Goal: Check status: Check status

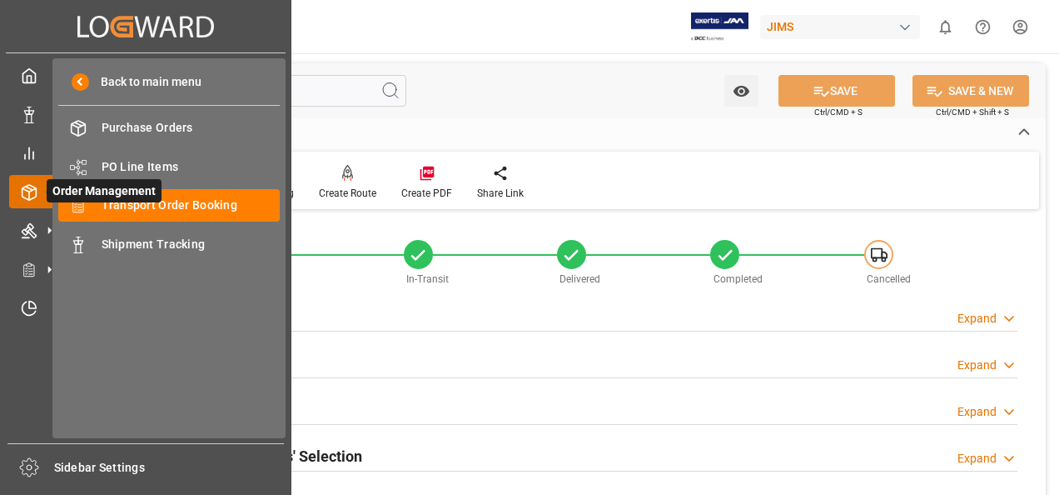
scroll to position [749, 0]
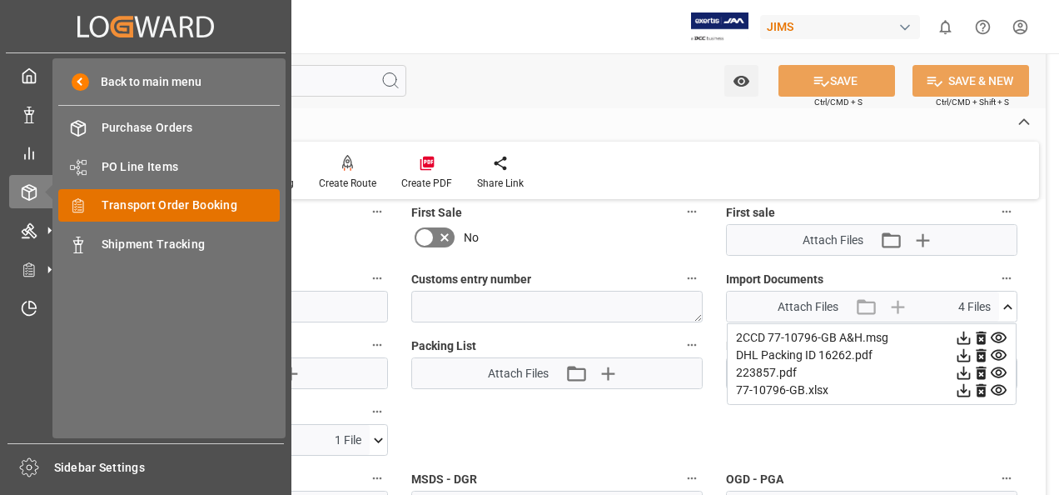
click at [138, 206] on span "Transport Order Booking" at bounding box center [191, 204] width 179 height 17
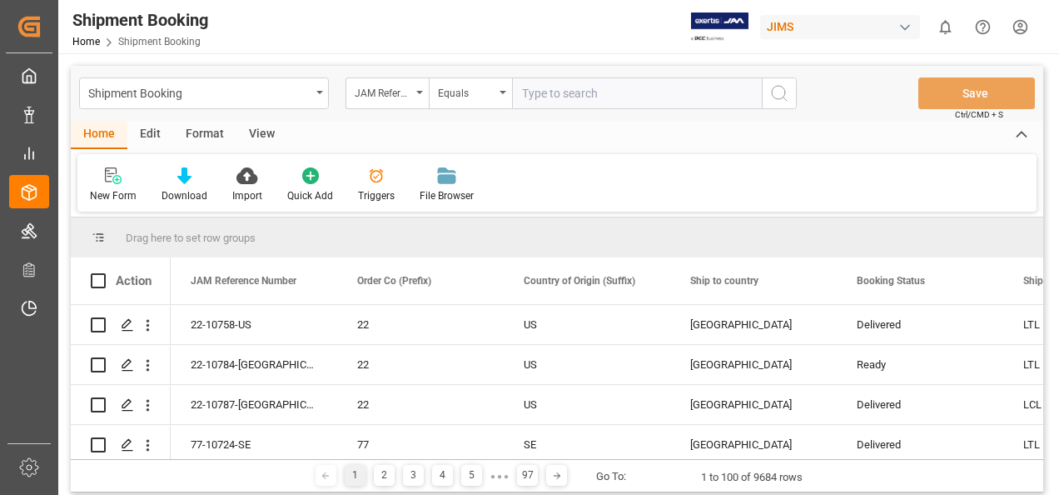
click at [534, 92] on input "text" at bounding box center [637, 93] width 250 height 32
type input "77-10284-CN"
click at [776, 92] on icon "search button" at bounding box center [779, 93] width 20 height 20
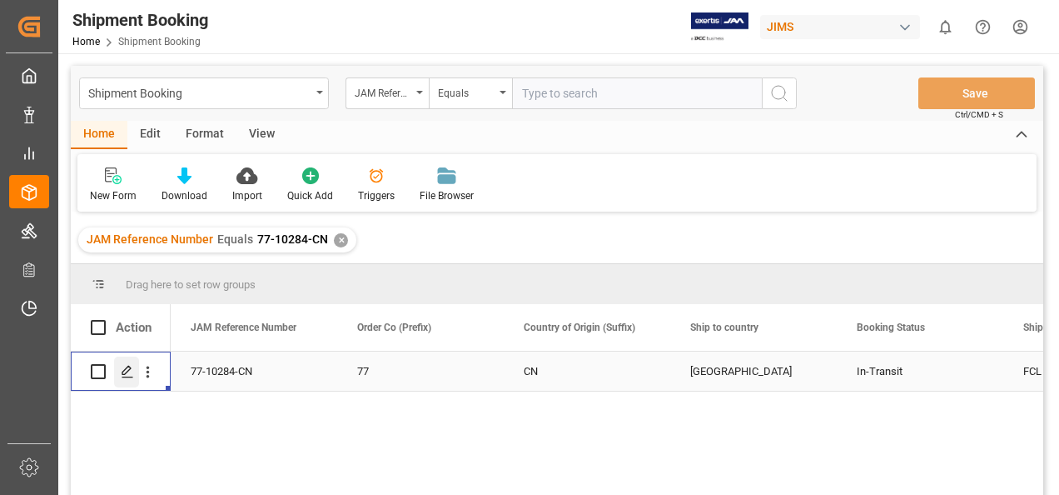
click at [121, 372] on icon "Press SPACE to select this row." at bounding box center [127, 371] width 13 height 13
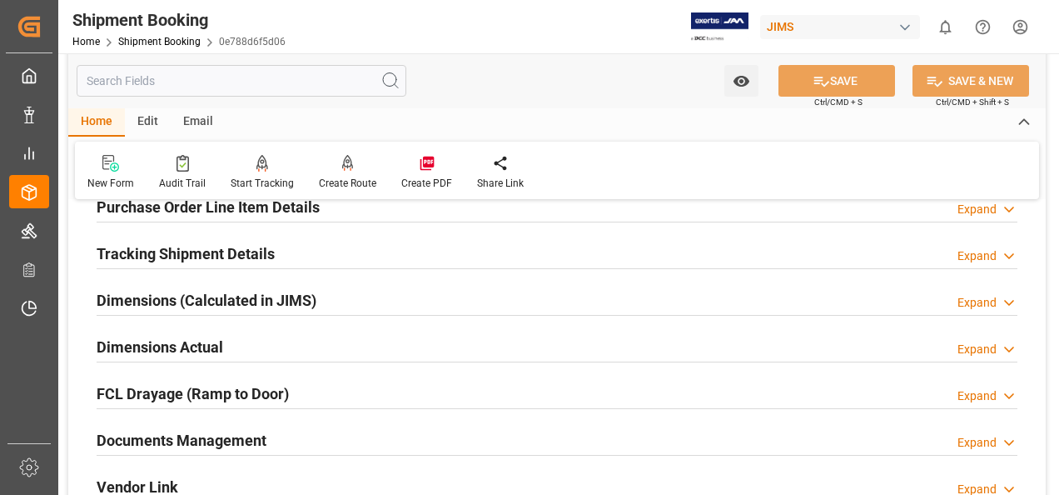
scroll to position [333, 0]
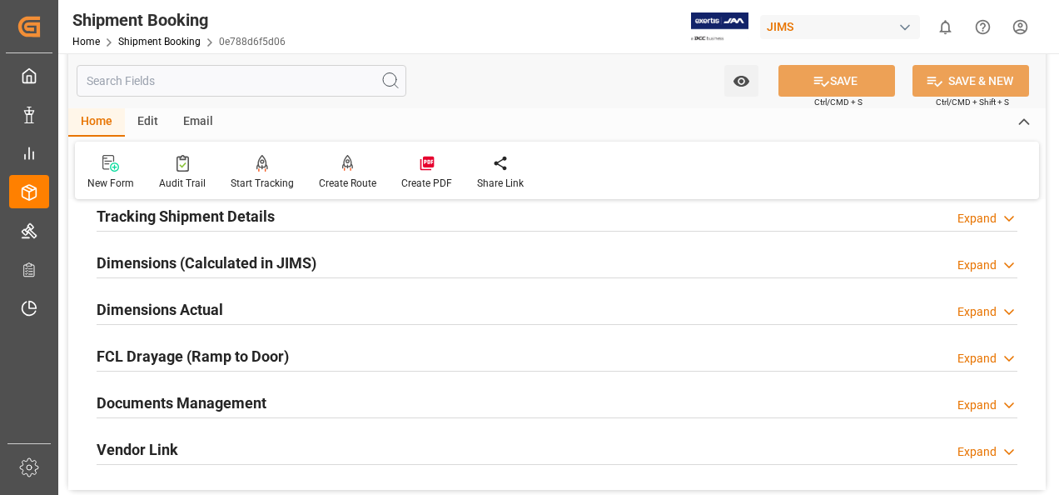
drag, startPoint x: 206, startPoint y: 400, endPoint x: 433, endPoint y: 378, distance: 228.3
click at [210, 400] on h2 "Documents Management" at bounding box center [182, 402] width 170 height 22
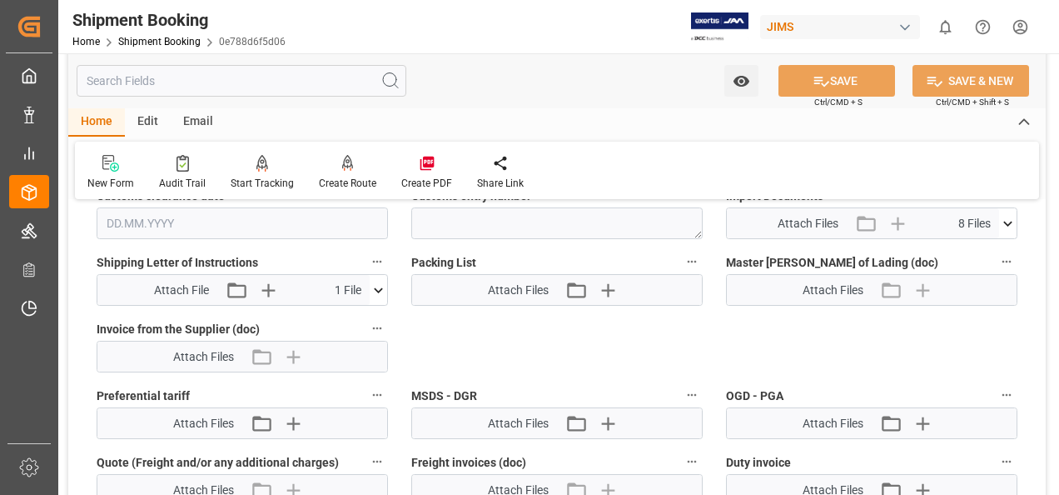
scroll to position [749, 0]
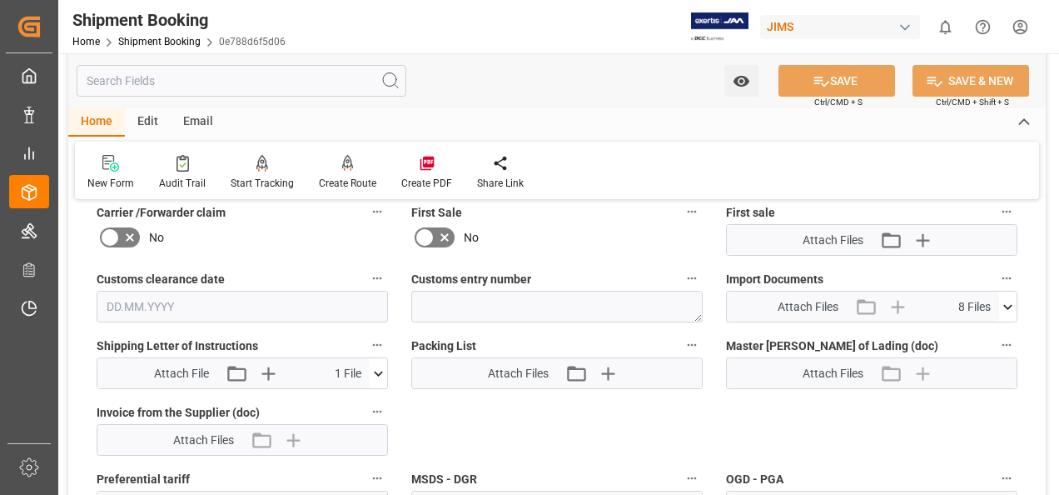
click at [1006, 305] on icon at bounding box center [1007, 306] width 17 height 17
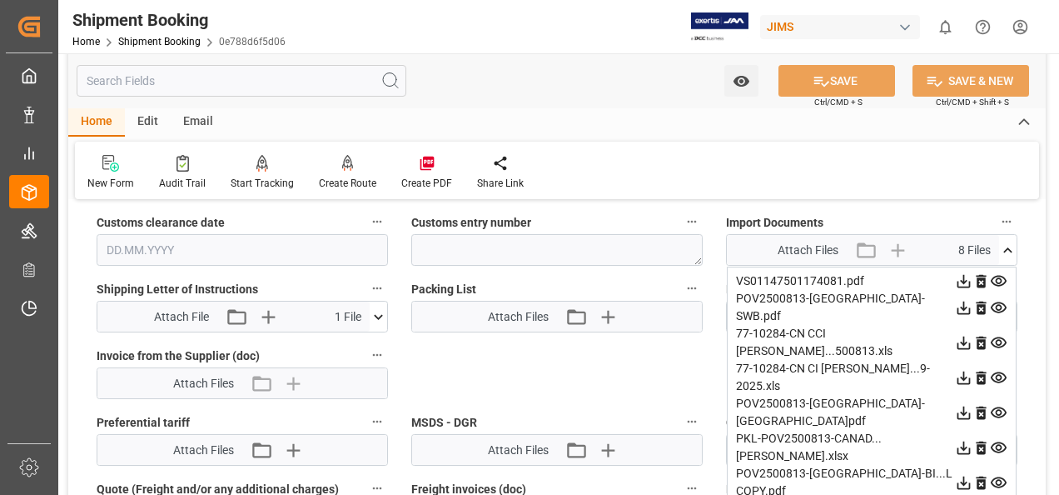
scroll to position [833, 0]
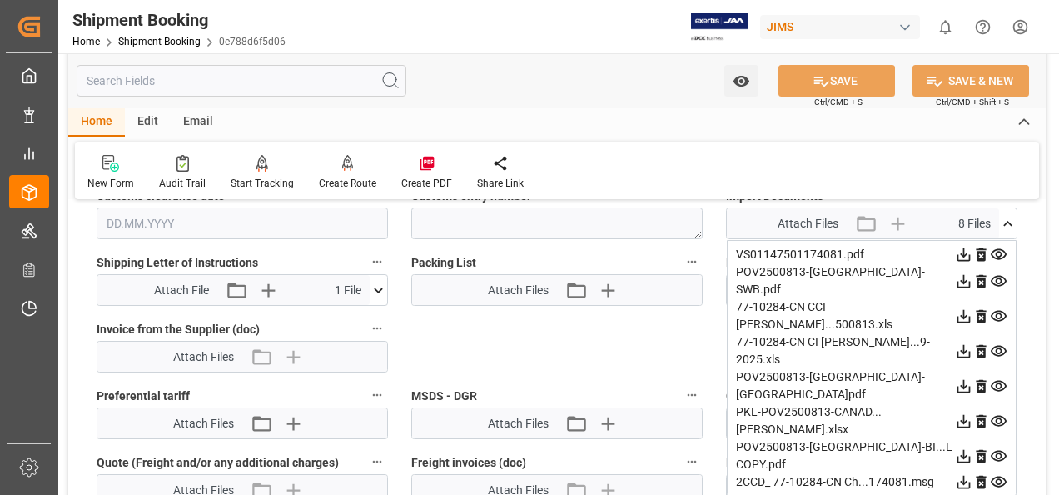
click at [959, 473] on icon at bounding box center [963, 481] width 17 height 17
drag, startPoint x: 542, startPoint y: 97, endPoint x: 601, endPoint y: 89, distance: 59.6
click at [541, 97] on div "Watch Option SAVE Ctrl/CMD + S SAVE & NEW Ctrl/CMD + Shift + S" at bounding box center [556, 80] width 977 height 55
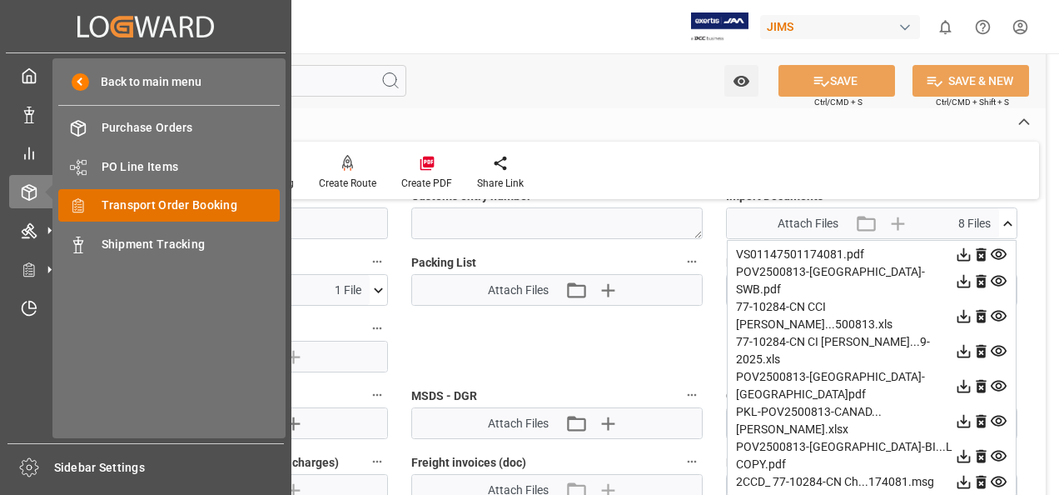
click at [162, 201] on span "Transport Order Booking" at bounding box center [191, 204] width 179 height 17
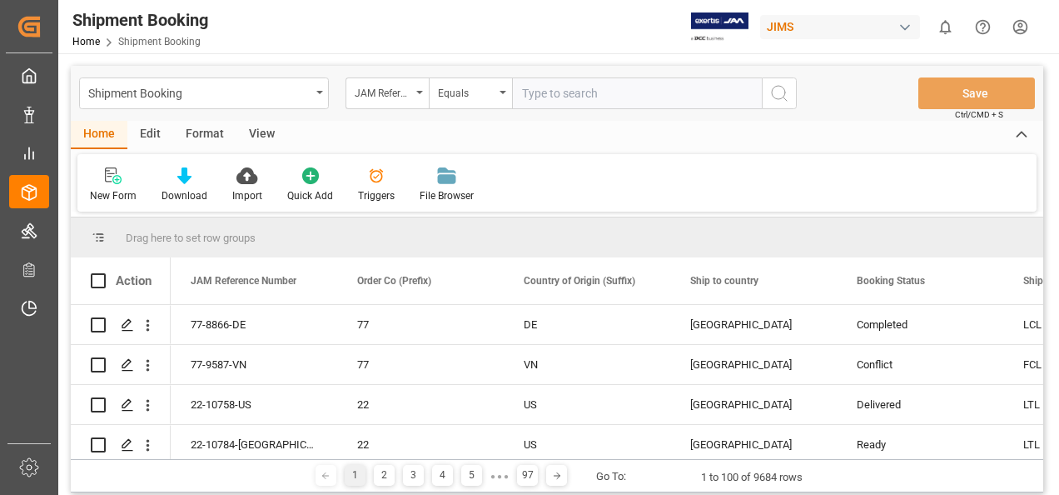
click at [588, 96] on input "text" at bounding box center [637, 93] width 250 height 32
type input "77-10727-US"
click at [776, 94] on icon "search button" at bounding box center [779, 93] width 20 height 20
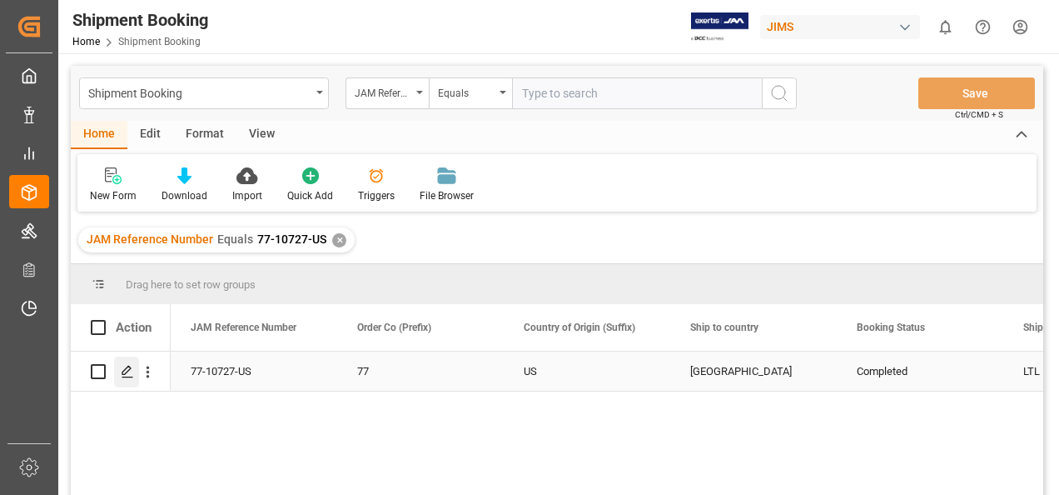
click at [125, 372] on icon "Press SPACE to select this row." at bounding box center [127, 371] width 13 height 13
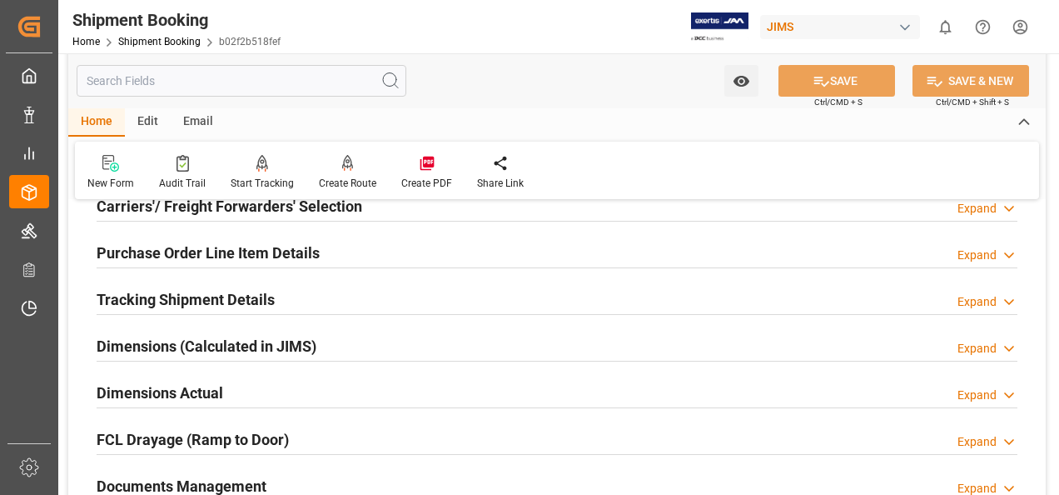
scroll to position [333, 0]
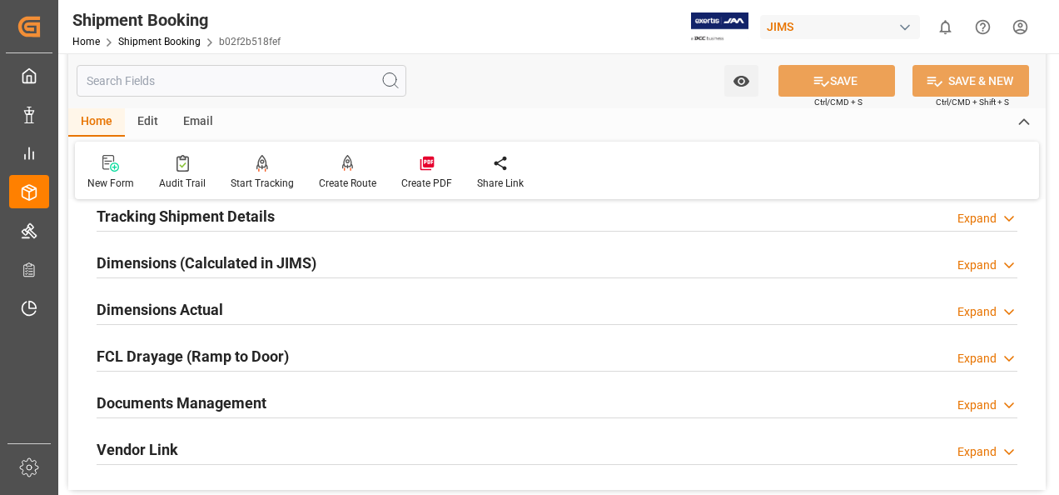
click at [221, 403] on h2 "Documents Management" at bounding box center [182, 402] width 170 height 22
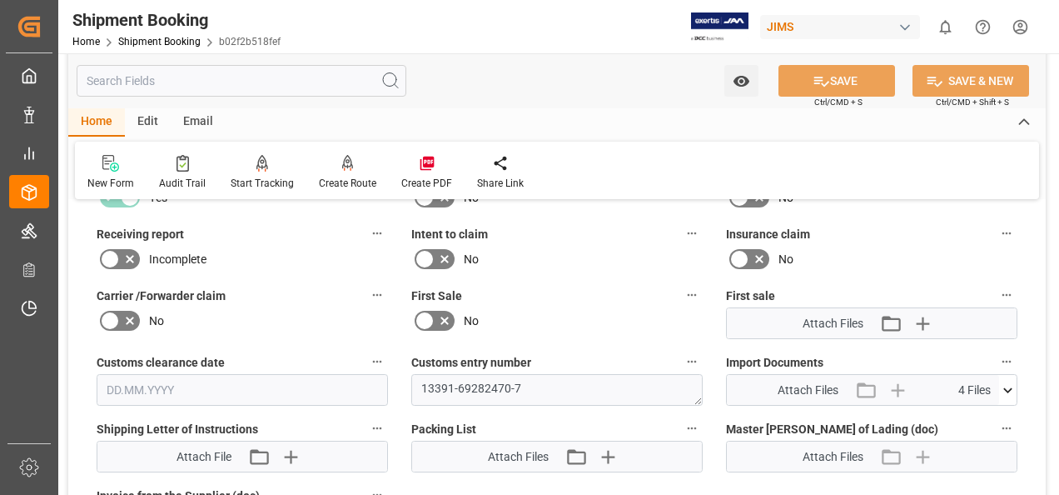
scroll to position [749, 0]
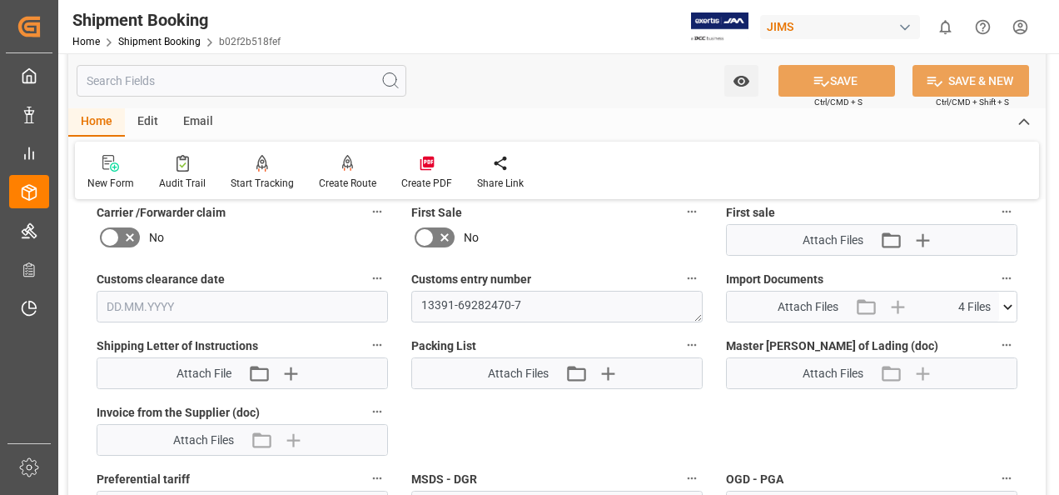
click at [1006, 304] on icon at bounding box center [1007, 306] width 9 height 5
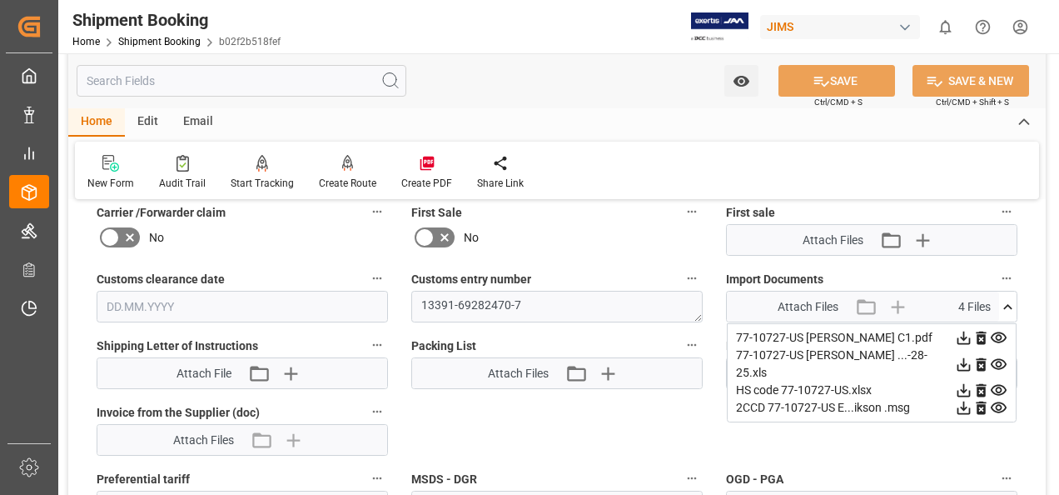
click at [961, 401] on icon at bounding box center [963, 407] width 13 height 13
click at [524, 84] on div "Watch Option SAVE Ctrl/CMD + S SAVE & NEW Ctrl/CMD + Shift + S" at bounding box center [556, 80] width 977 height 55
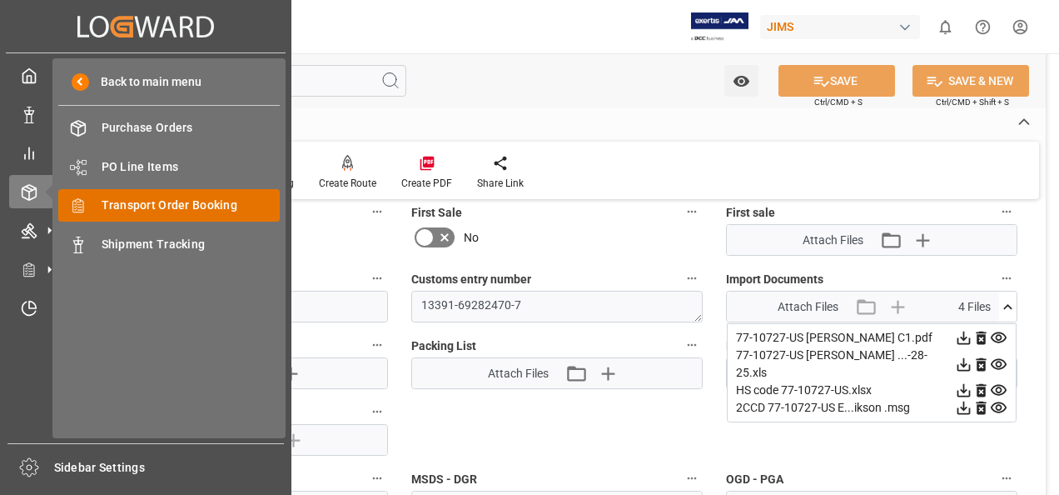
click at [172, 210] on span "Transport Order Booking" at bounding box center [191, 204] width 179 height 17
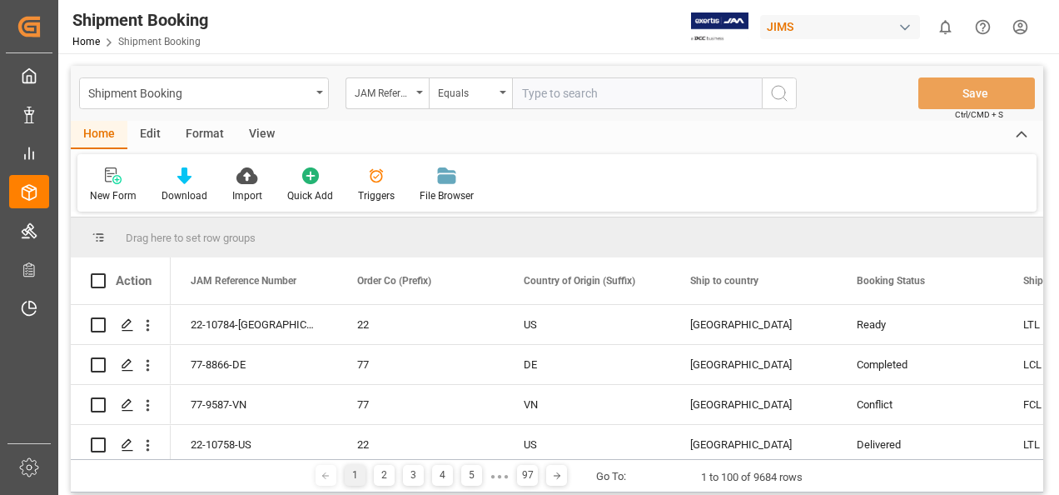
click at [529, 93] on input "text" at bounding box center [637, 93] width 250 height 32
type input "77-10243-BE"
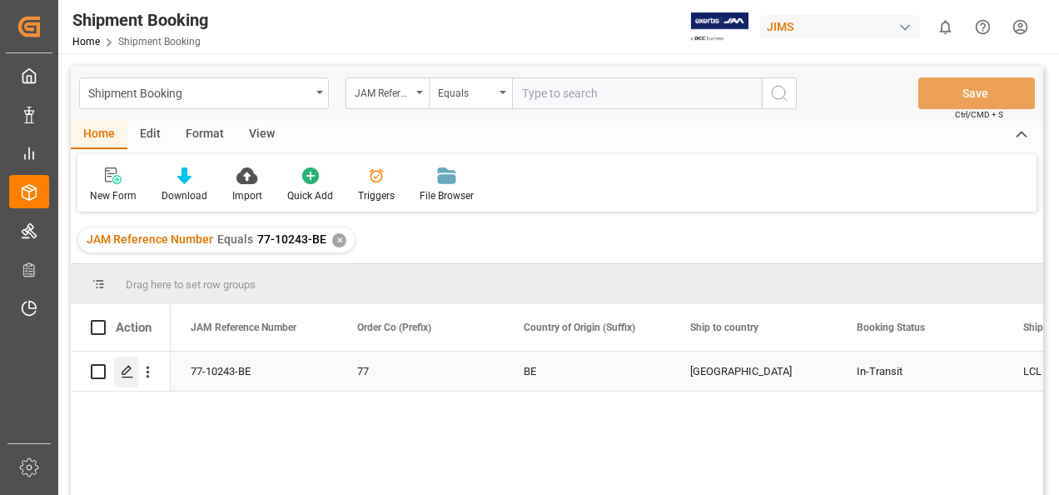
click at [123, 374] on polygon "Press SPACE to select this row." at bounding box center [126, 370] width 8 height 8
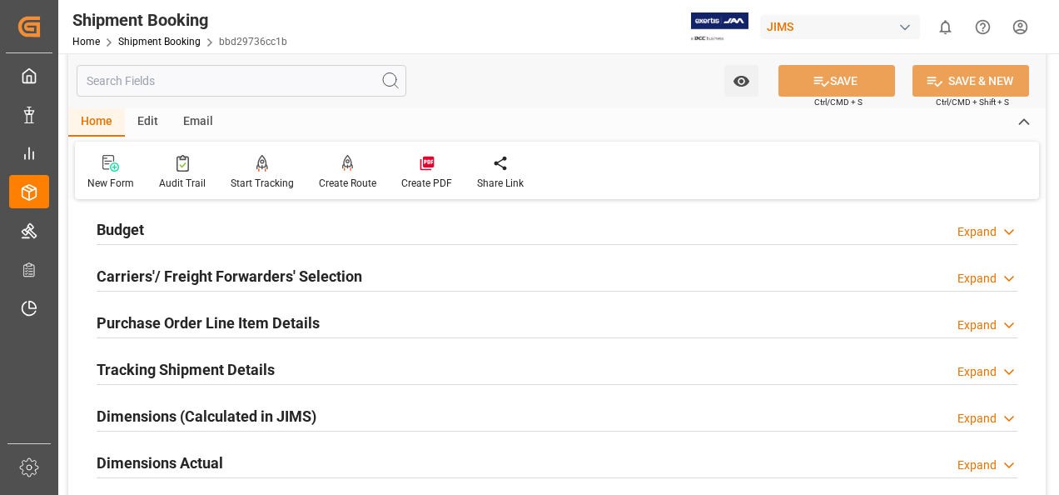
scroll to position [333, 0]
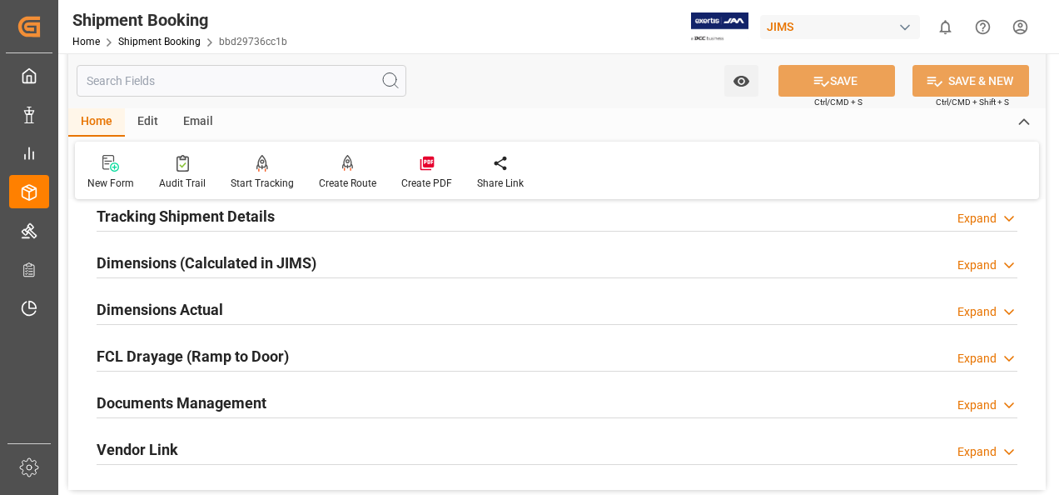
click at [219, 396] on h2 "Documents Management" at bounding box center [182, 402] width 170 height 22
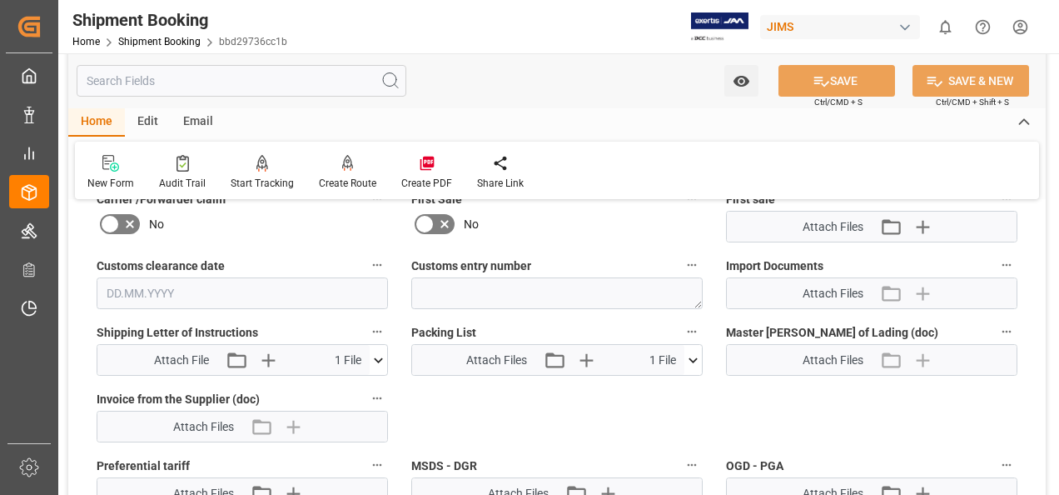
scroll to position [741, 0]
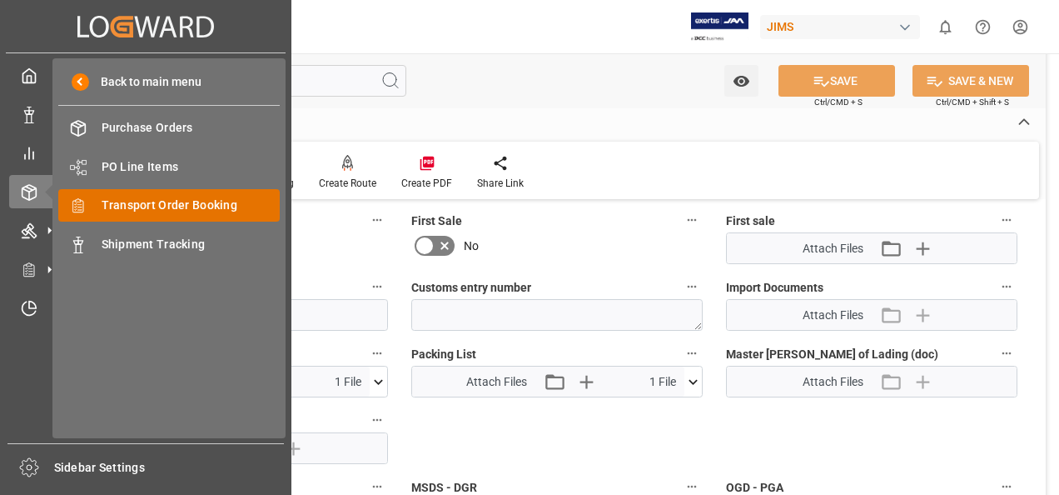
click at [145, 207] on span "Transport Order Booking" at bounding box center [191, 204] width 179 height 17
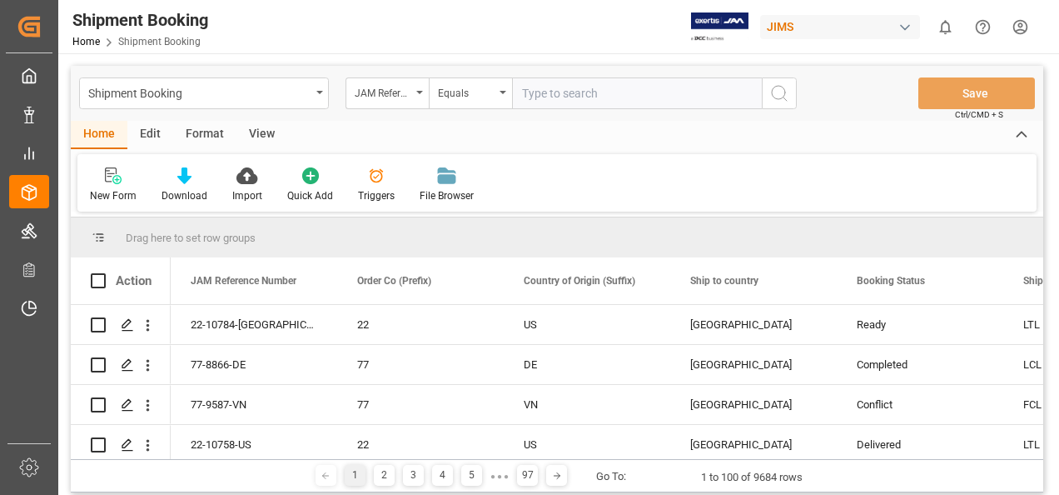
click at [538, 95] on input "text" at bounding box center [637, 93] width 250 height 32
type input "77-10243-BE"
click at [780, 94] on icon "search button" at bounding box center [779, 93] width 20 height 20
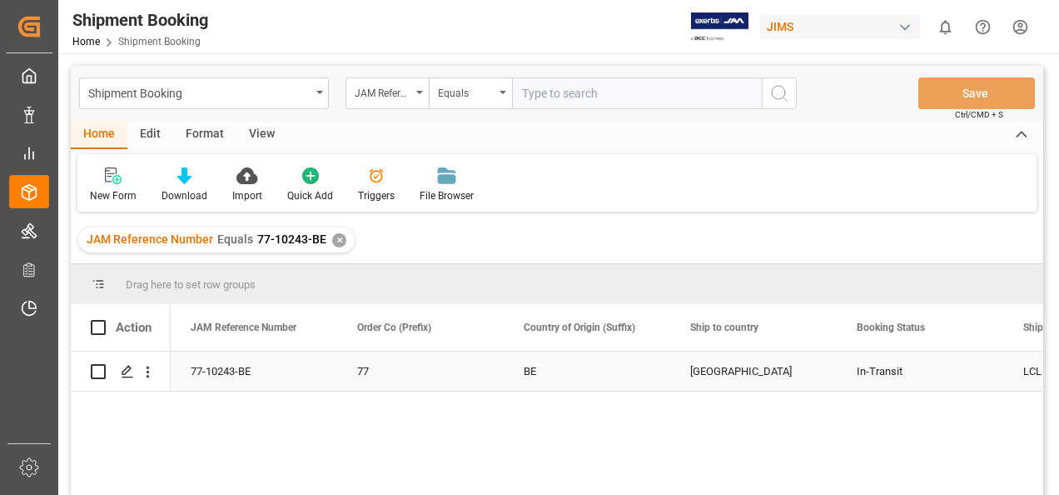
click at [113, 370] on div "Press SPACE to select this row." at bounding box center [121, 370] width 60 height 37
click at [123, 370] on polygon "Press SPACE to select this row." at bounding box center [126, 370] width 8 height 8
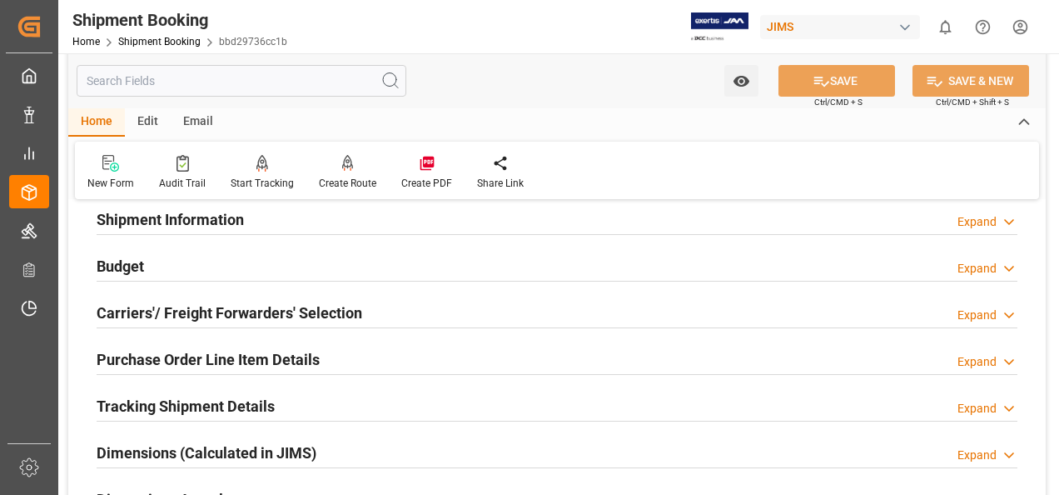
scroll to position [333, 0]
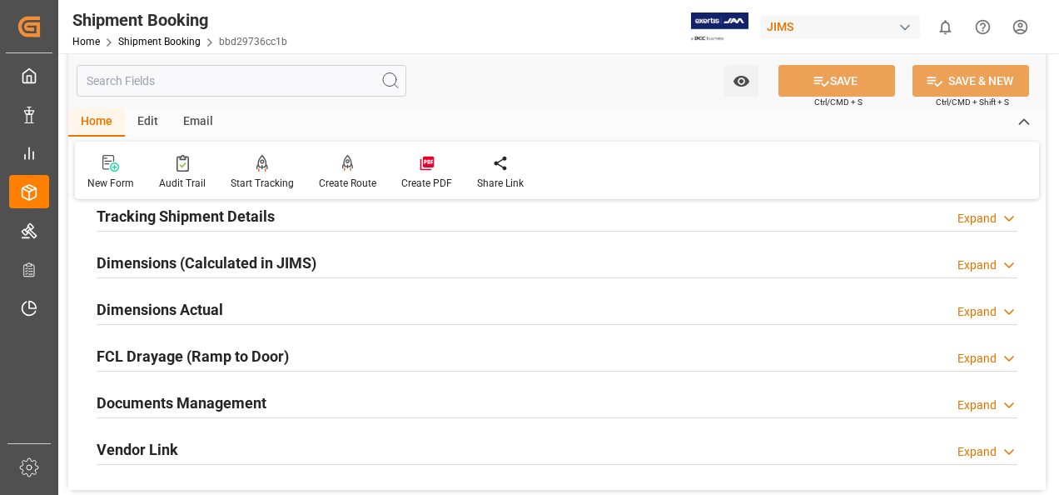
click at [198, 404] on h2 "Documents Management" at bounding box center [182, 402] width 170 height 22
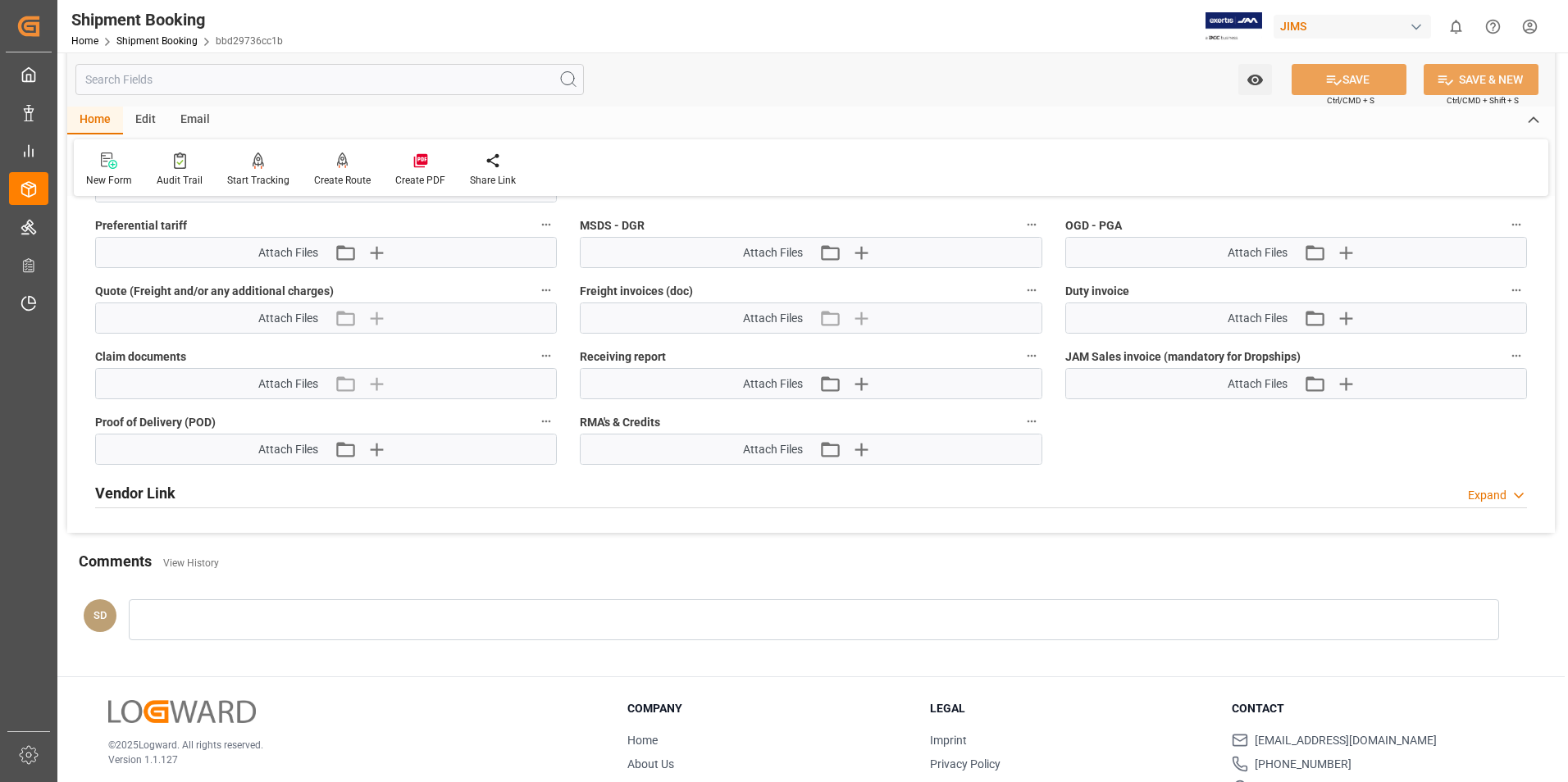
scroll to position [738, 0]
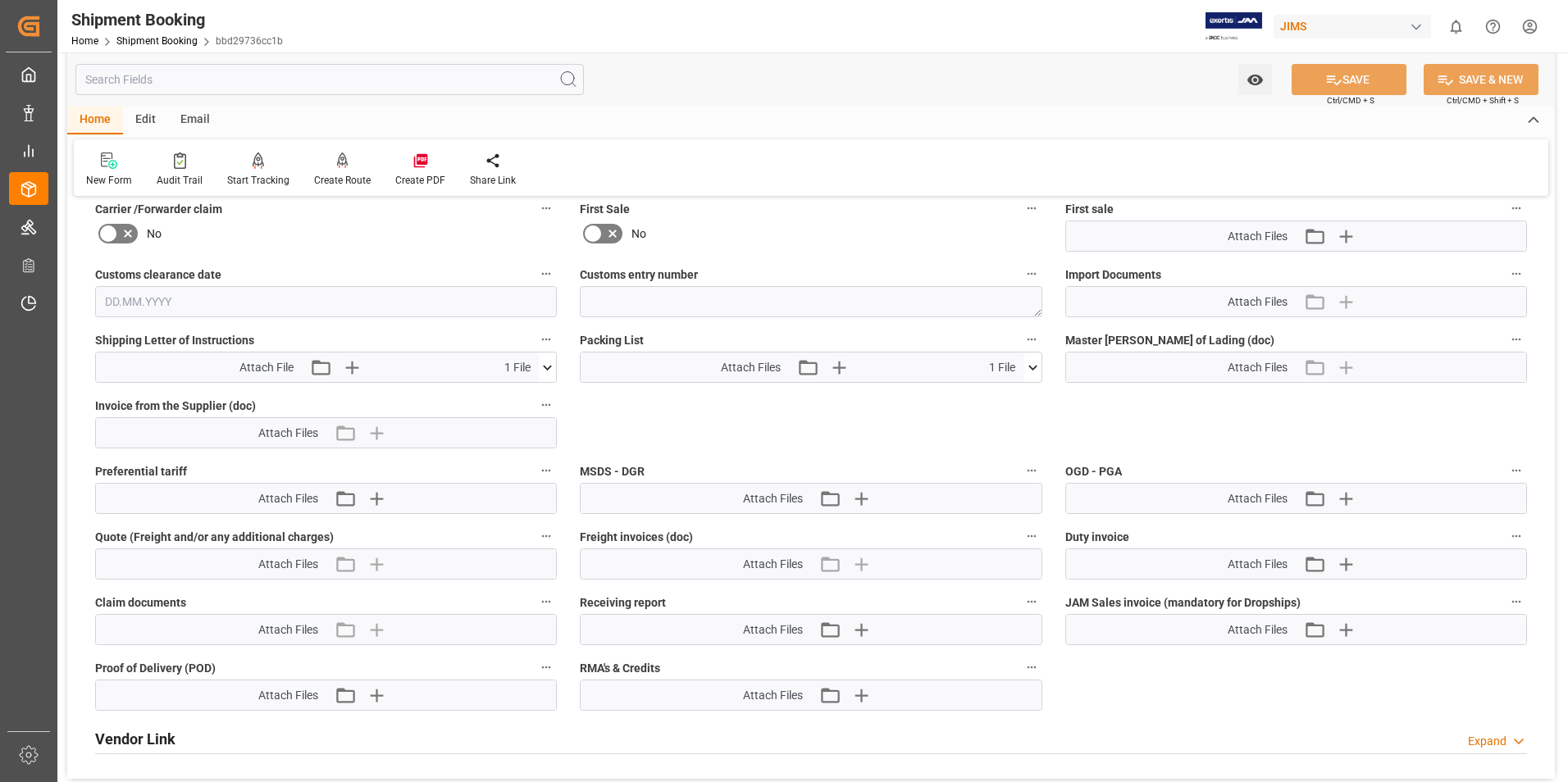
click at [547, 365] on icon at bounding box center [547, 367] width 17 height 17
click at [540, 398] on icon at bounding box center [538, 397] width 17 height 17
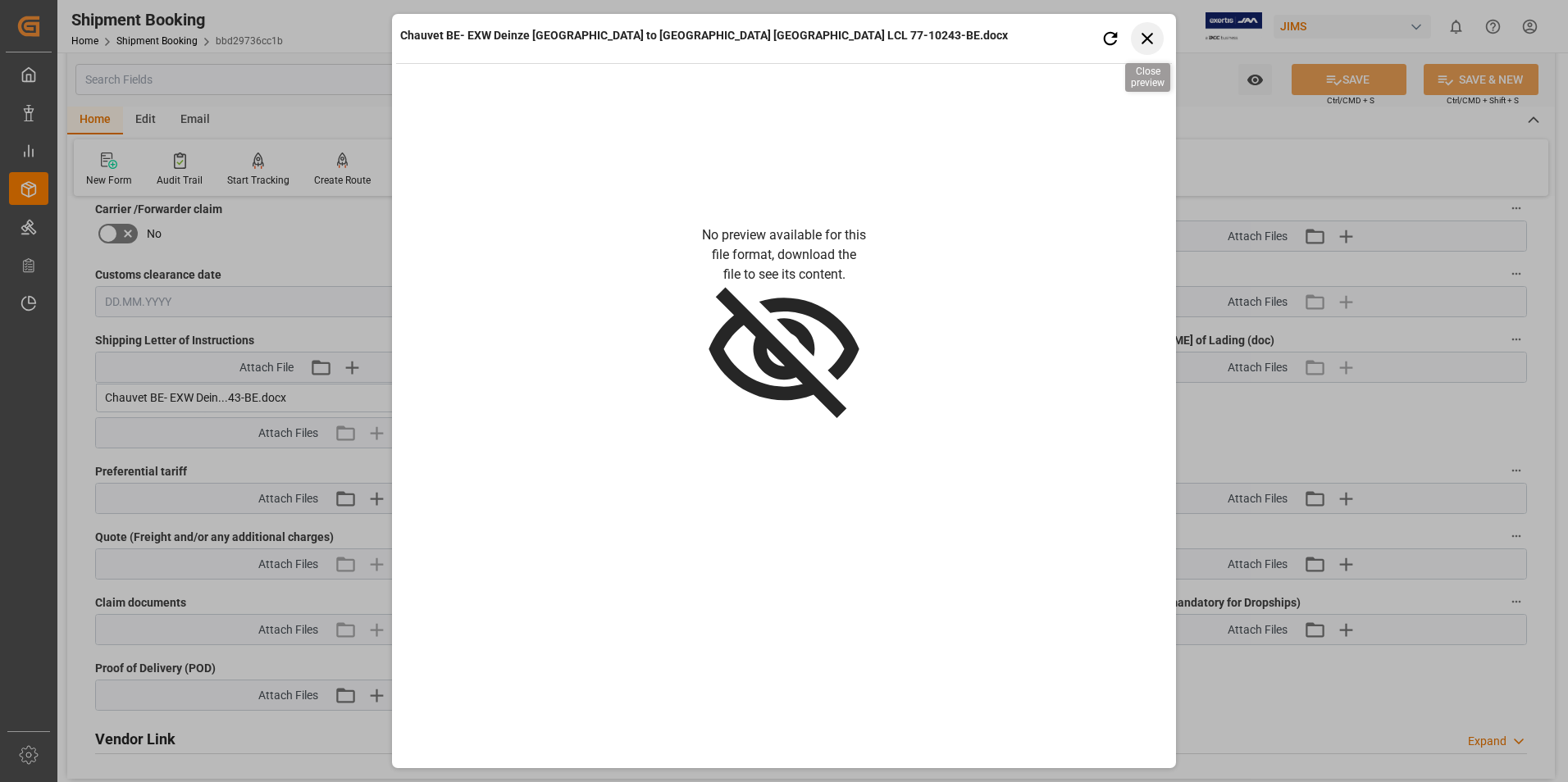
click at [1042, 41] on icon "button" at bounding box center [1147, 37] width 21 height 21
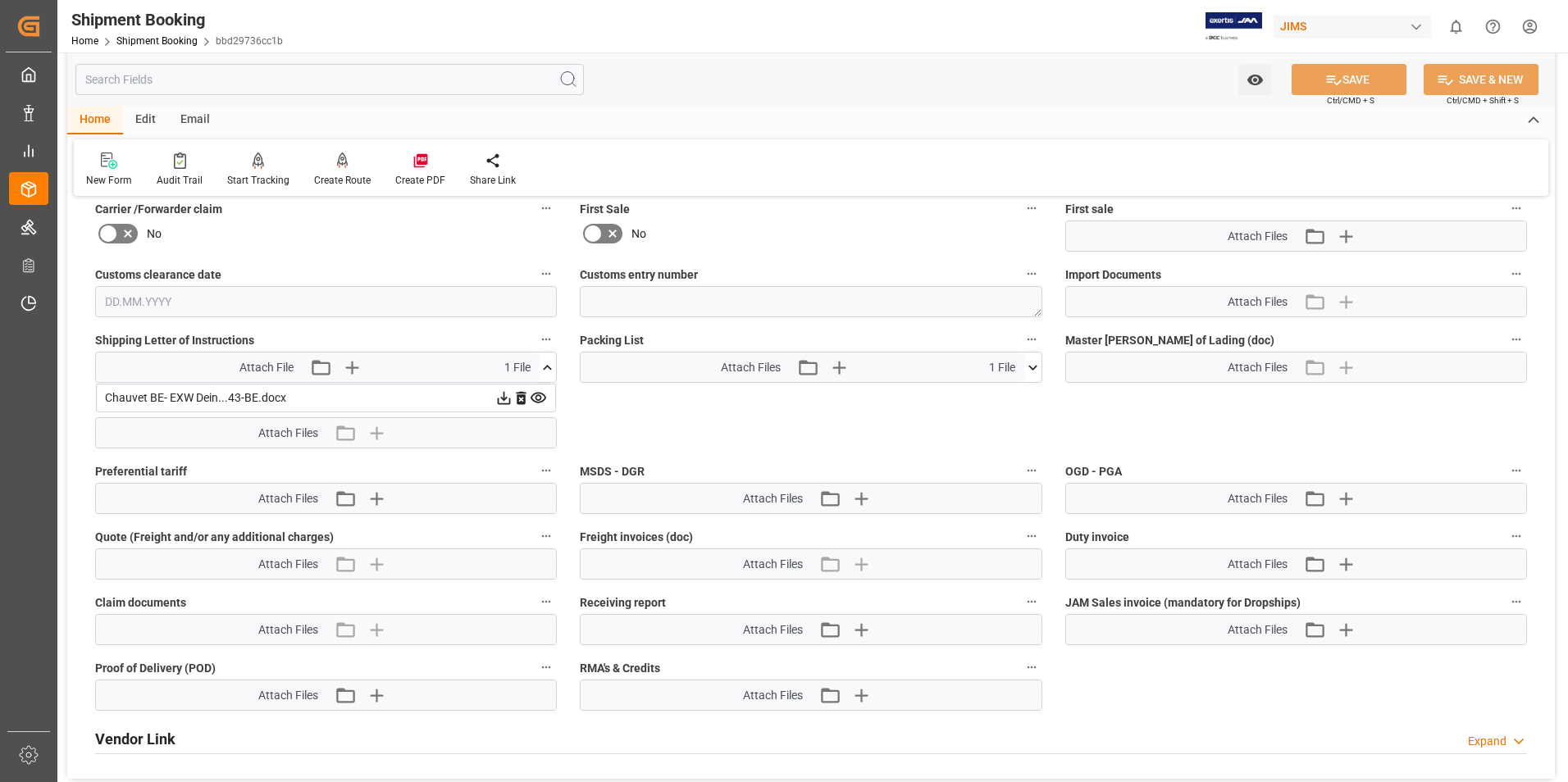
click at [502, 398] on icon at bounding box center [503, 398] width 13 height 13
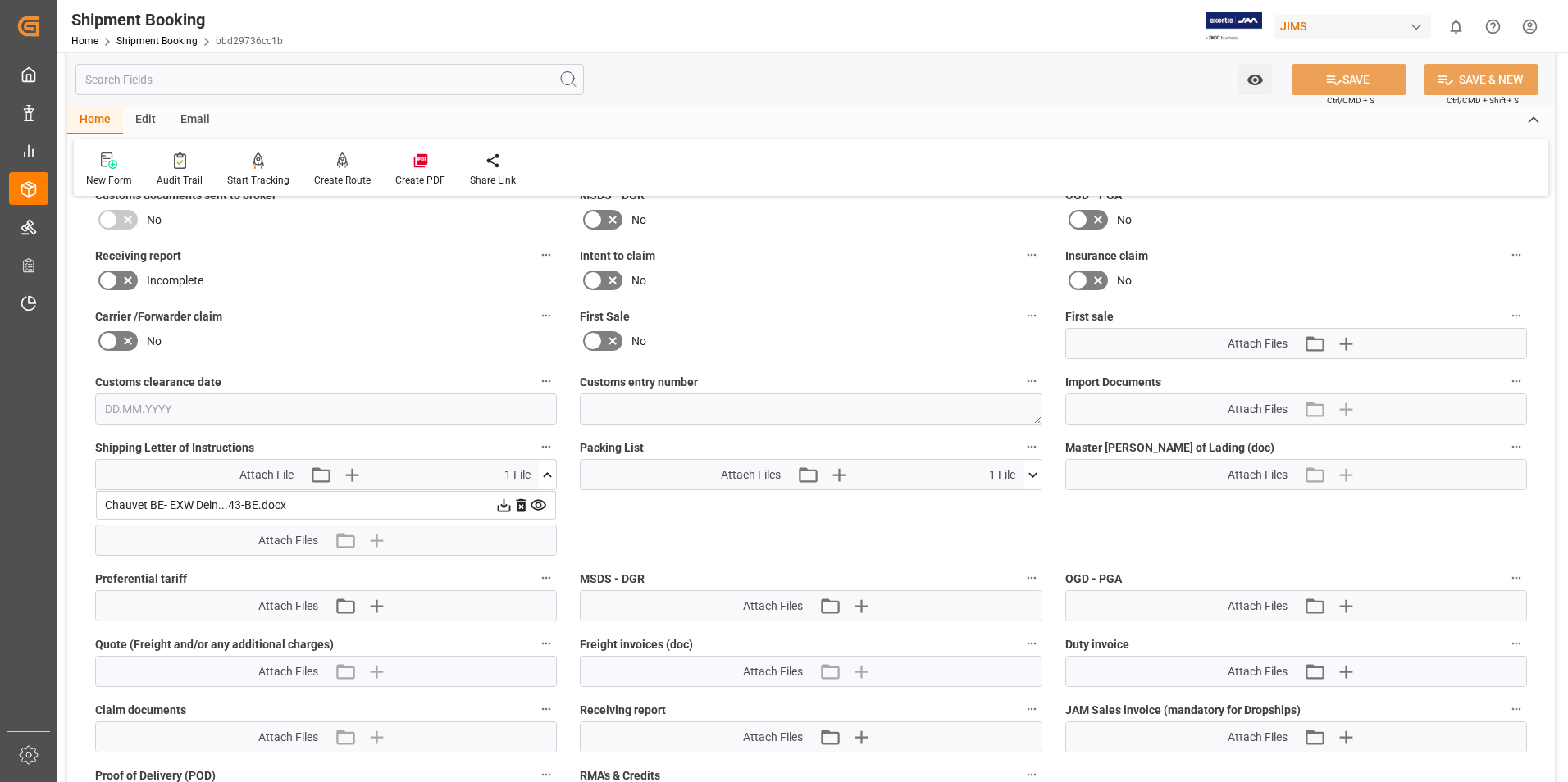
scroll to position [656, 0]
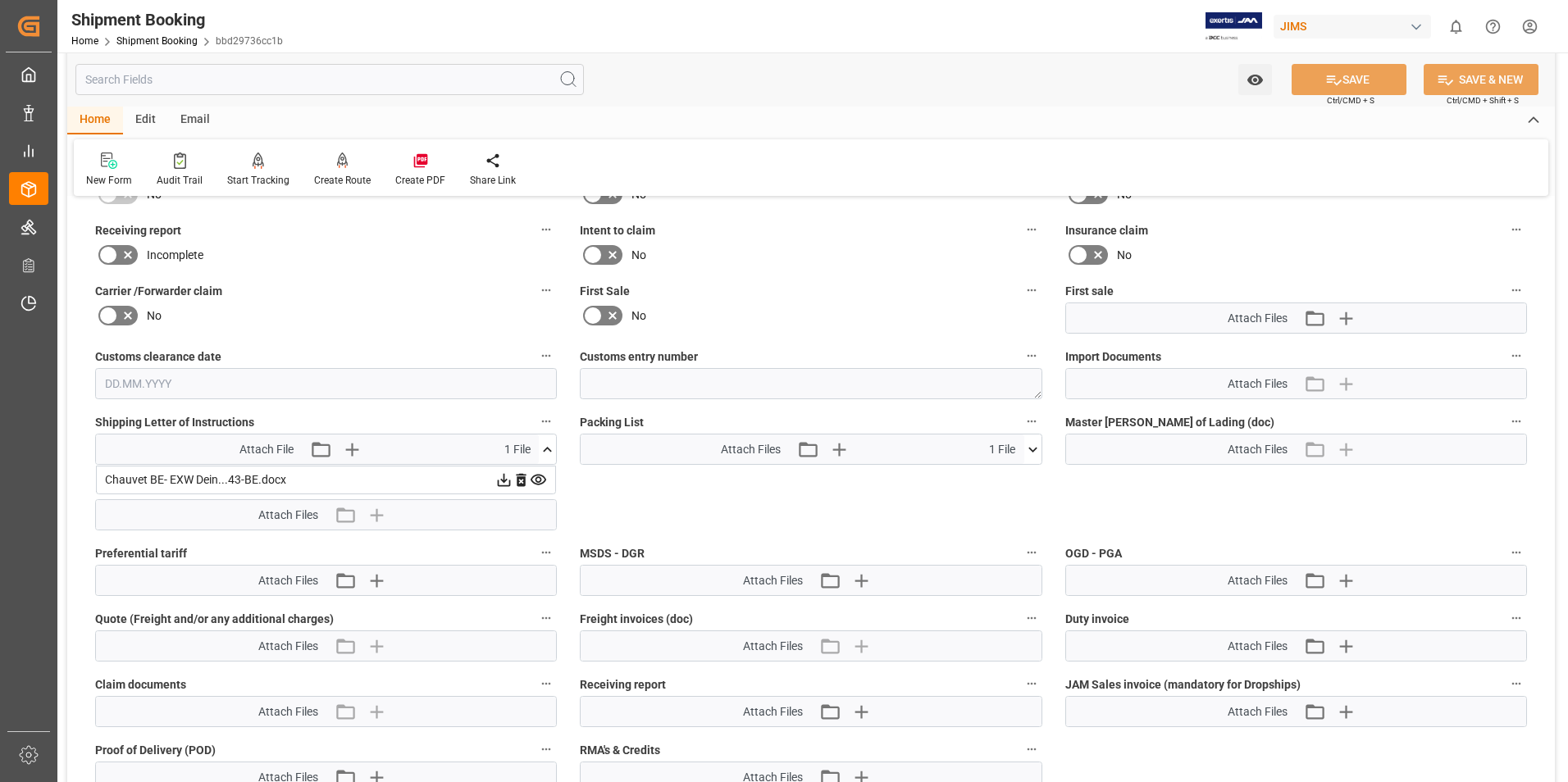
click at [1035, 453] on icon at bounding box center [1032, 449] width 17 height 17
click at [983, 481] on icon at bounding box center [988, 480] width 13 height 13
